Goal: Task Accomplishment & Management: Use online tool/utility

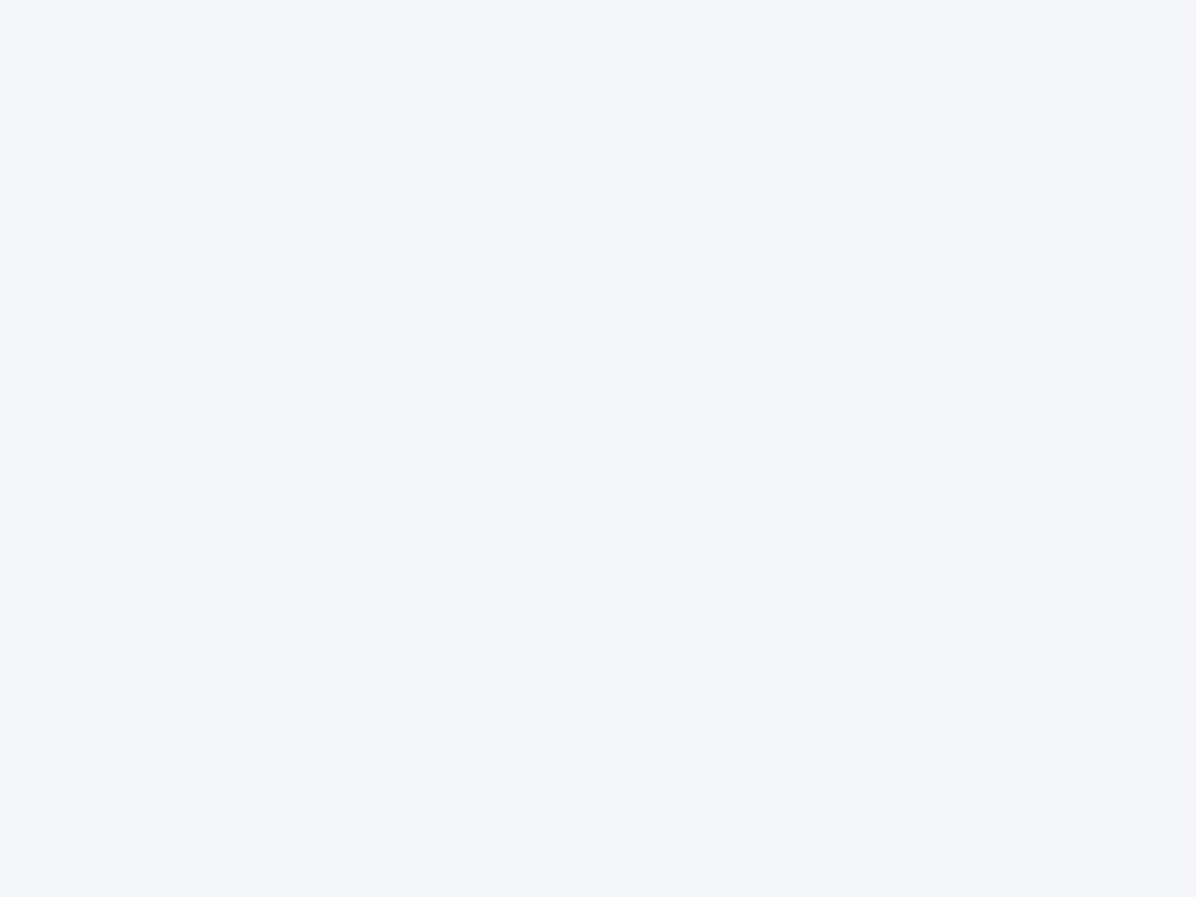
click at [598, 449] on div at bounding box center [598, 448] width 1196 height 897
